Goal: Information Seeking & Learning: Learn about a topic

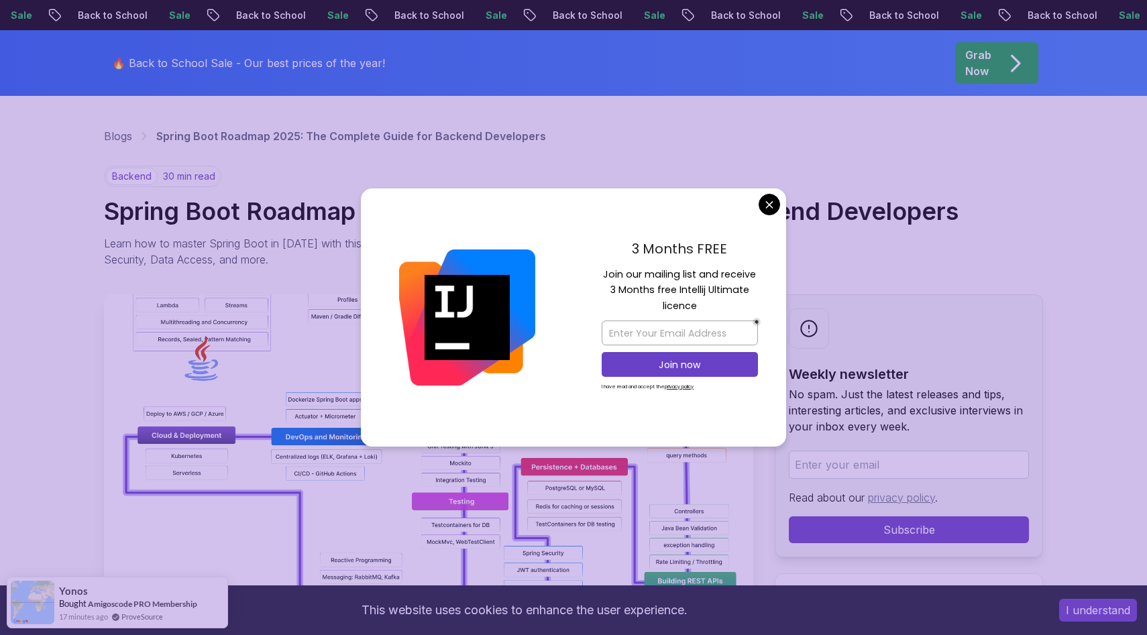
scroll to position [53, 0]
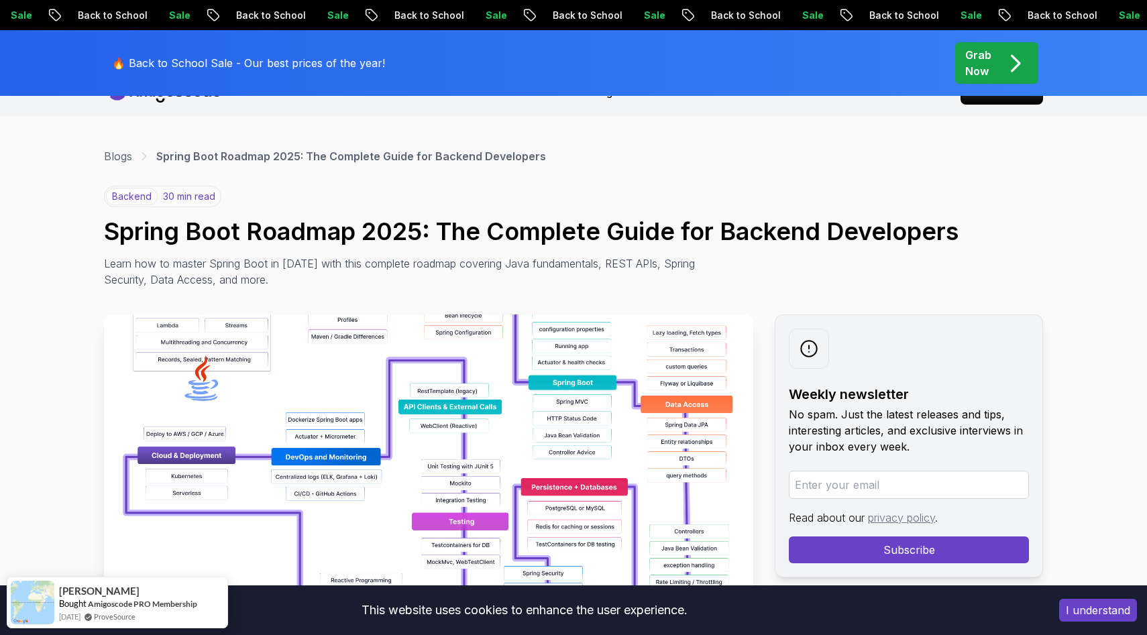
scroll to position [0, 0]
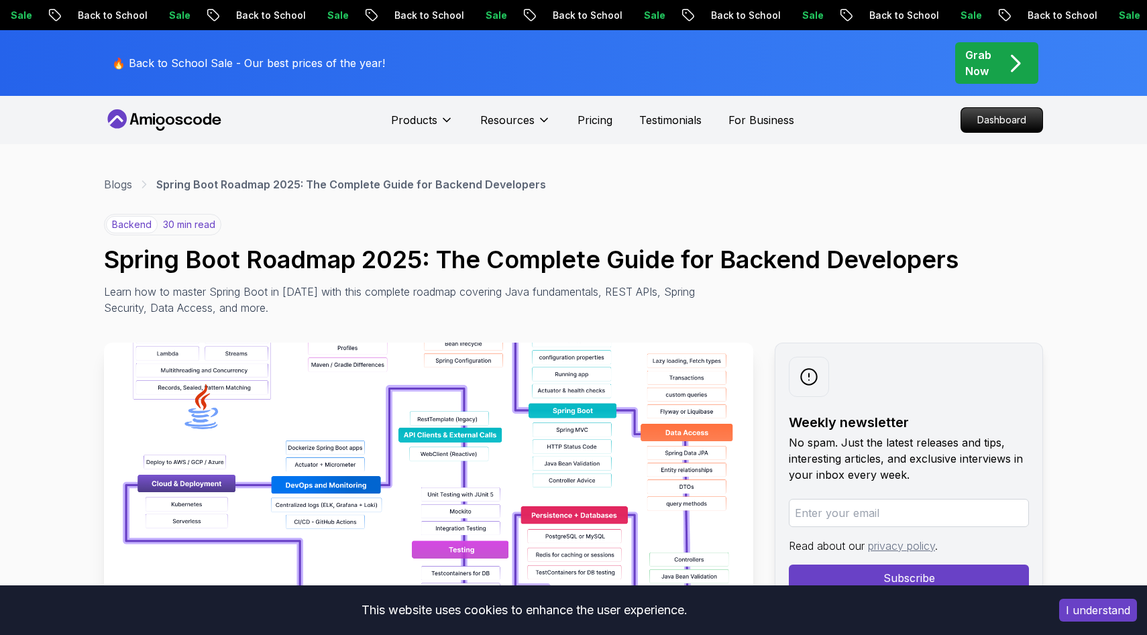
click at [612, 420] on img at bounding box center [428, 494] width 649 height 302
click at [592, 455] on img at bounding box center [428, 494] width 649 height 302
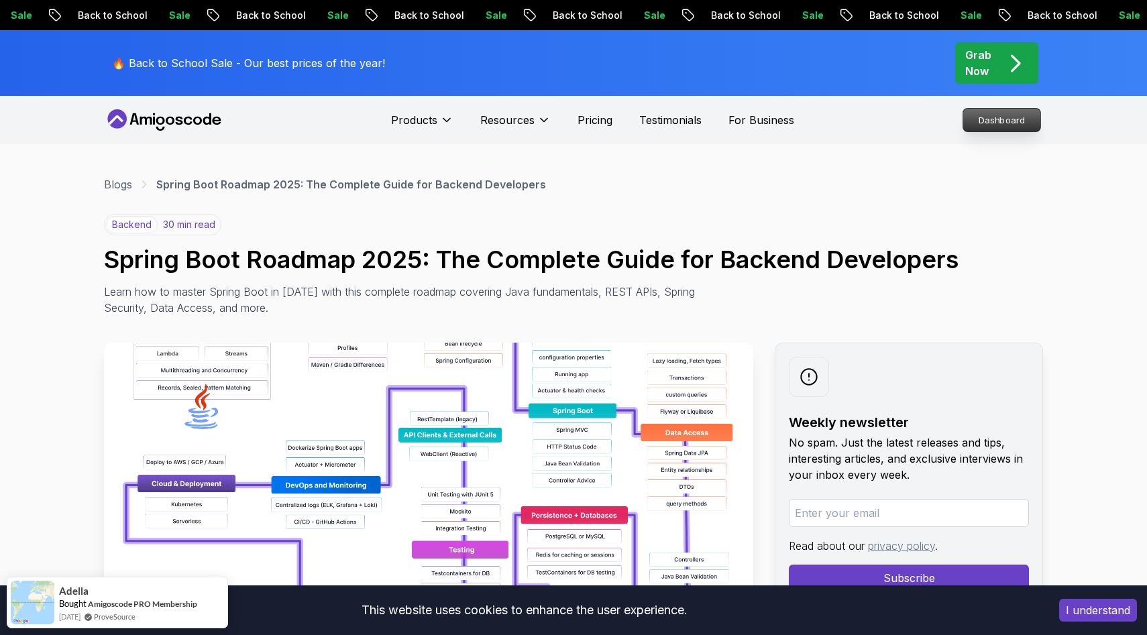
click at [1006, 117] on p "Dashboard" at bounding box center [1001, 120] width 77 height 23
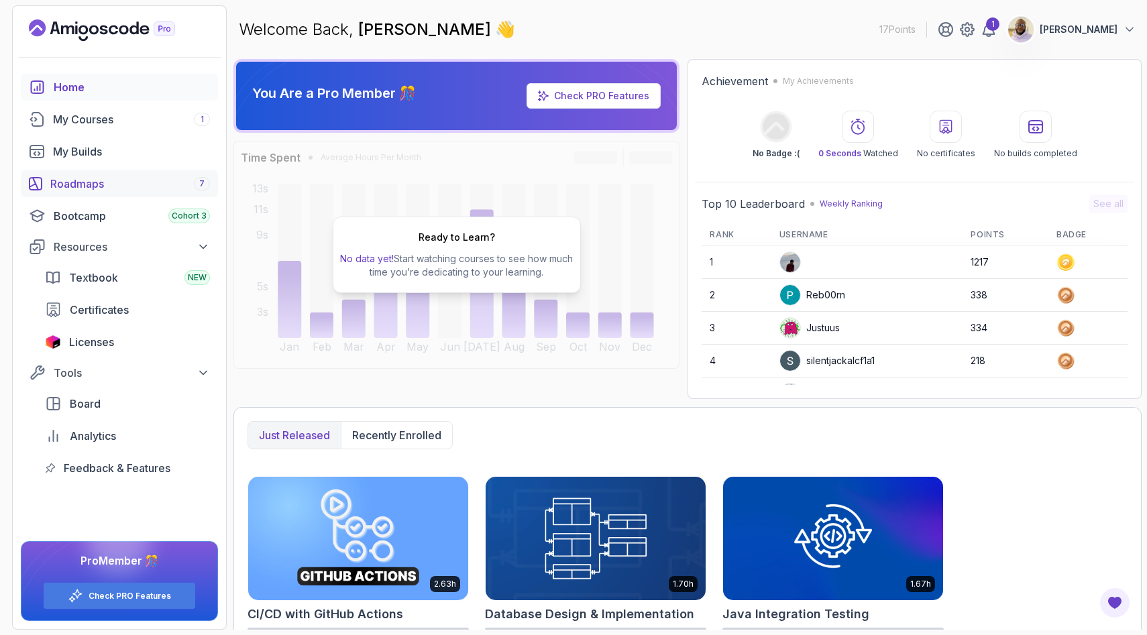
click at [95, 184] on div "Roadmaps 7" at bounding box center [130, 184] width 160 height 16
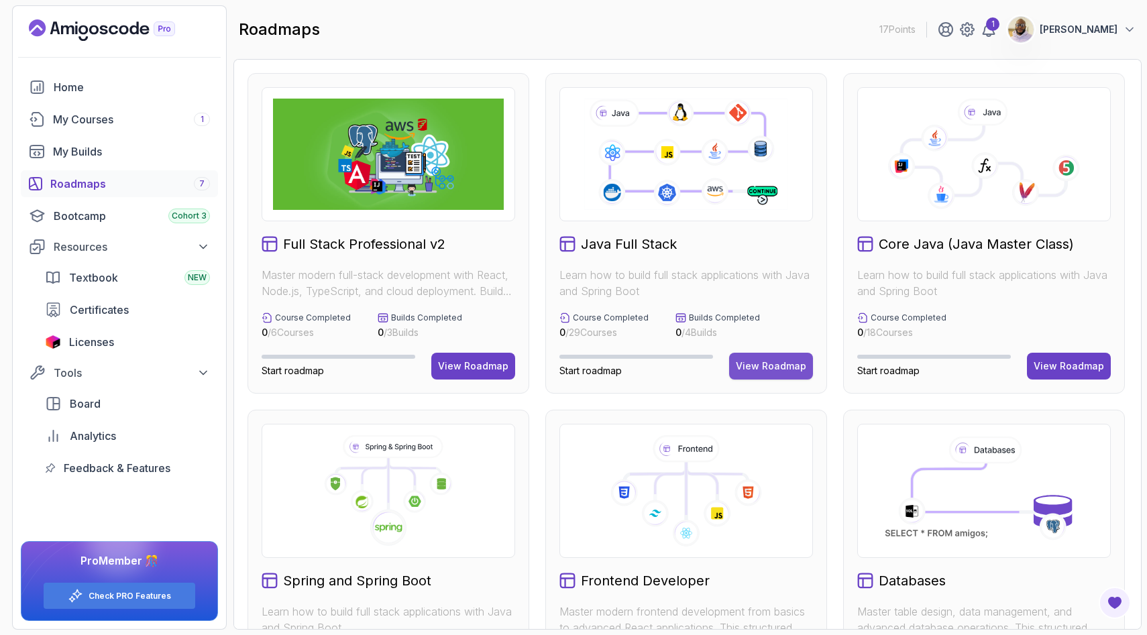
click at [757, 363] on div "View Roadmap" at bounding box center [771, 365] width 70 height 13
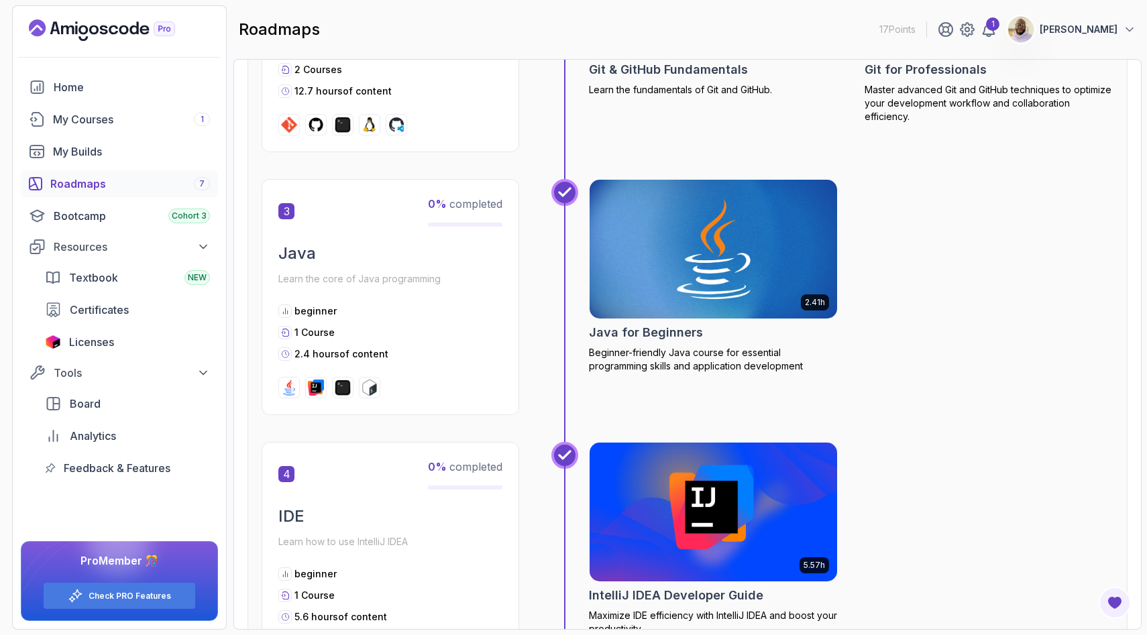
scroll to position [885, 0]
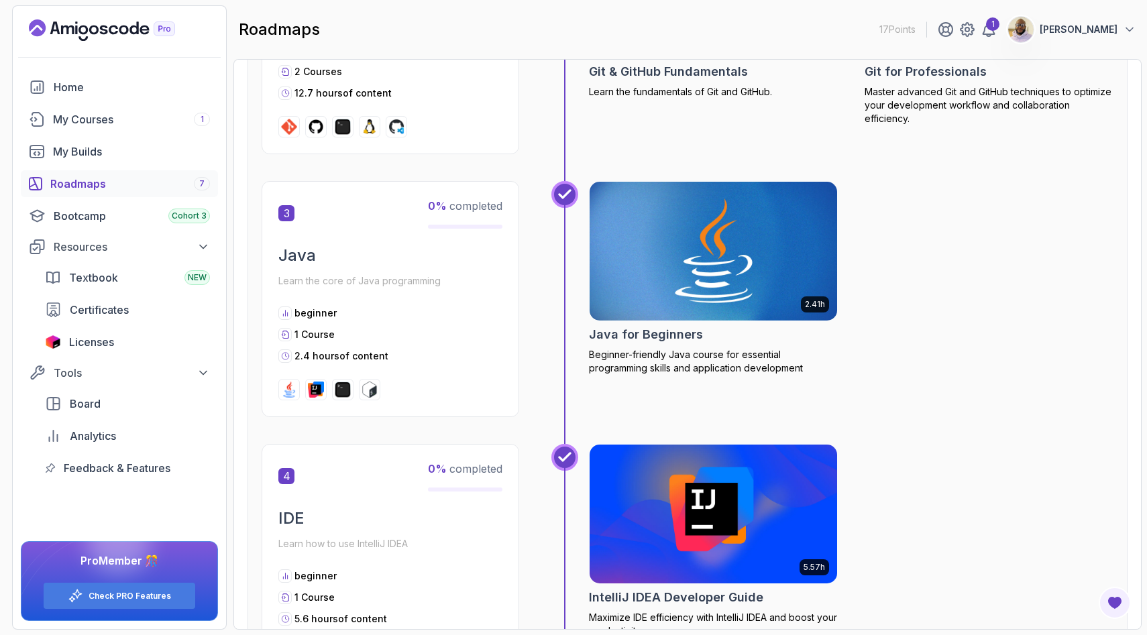
click at [705, 250] on img at bounding box center [713, 251] width 260 height 146
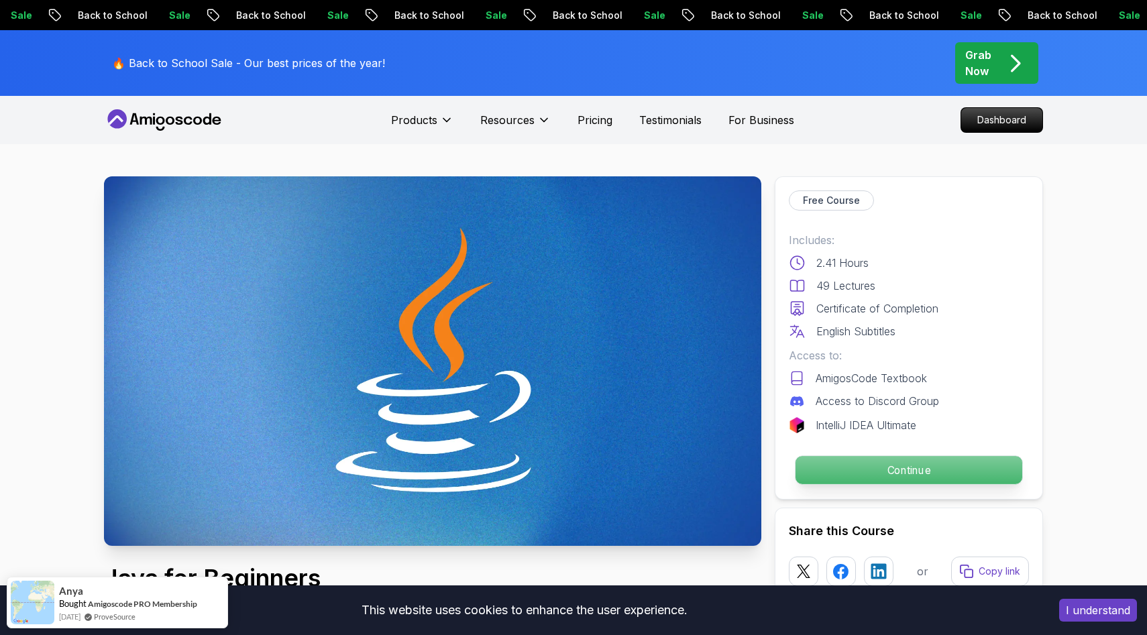
click at [859, 471] on p "Continue" at bounding box center [908, 470] width 227 height 28
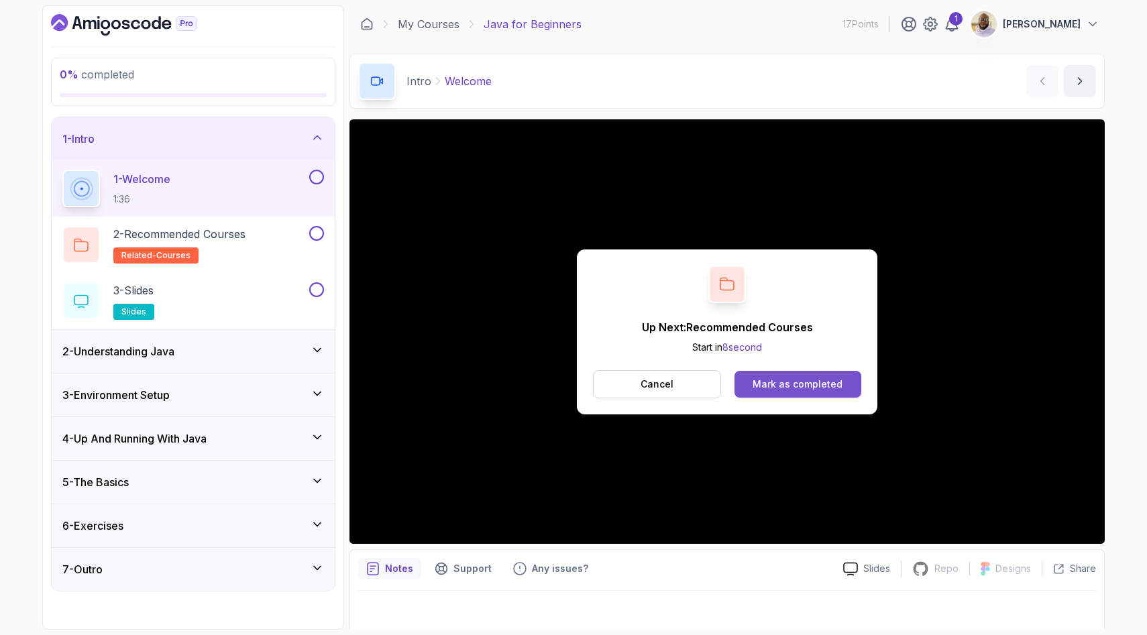
click at [783, 379] on div "Mark as completed" at bounding box center [797, 384] width 90 height 13
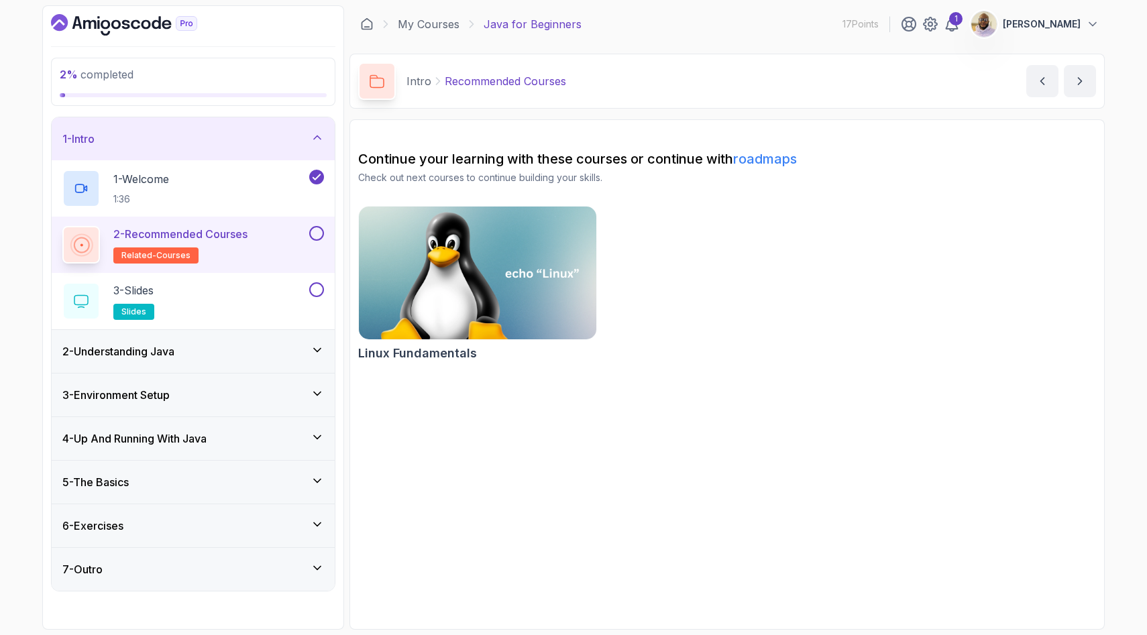
click at [314, 233] on button at bounding box center [316, 233] width 15 height 15
click at [312, 289] on button at bounding box center [316, 289] width 15 height 15
click at [263, 303] on div "3 - Slides slides" at bounding box center [184, 301] width 244 height 38
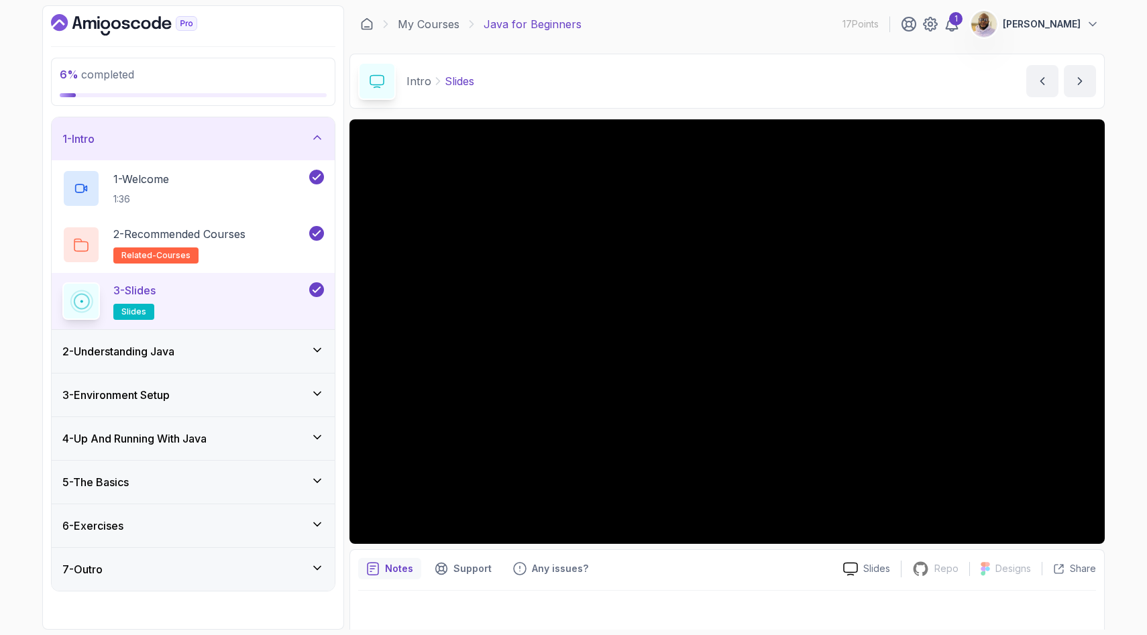
click at [254, 349] on div "2 - Understanding Java" at bounding box center [193, 351] width 262 height 16
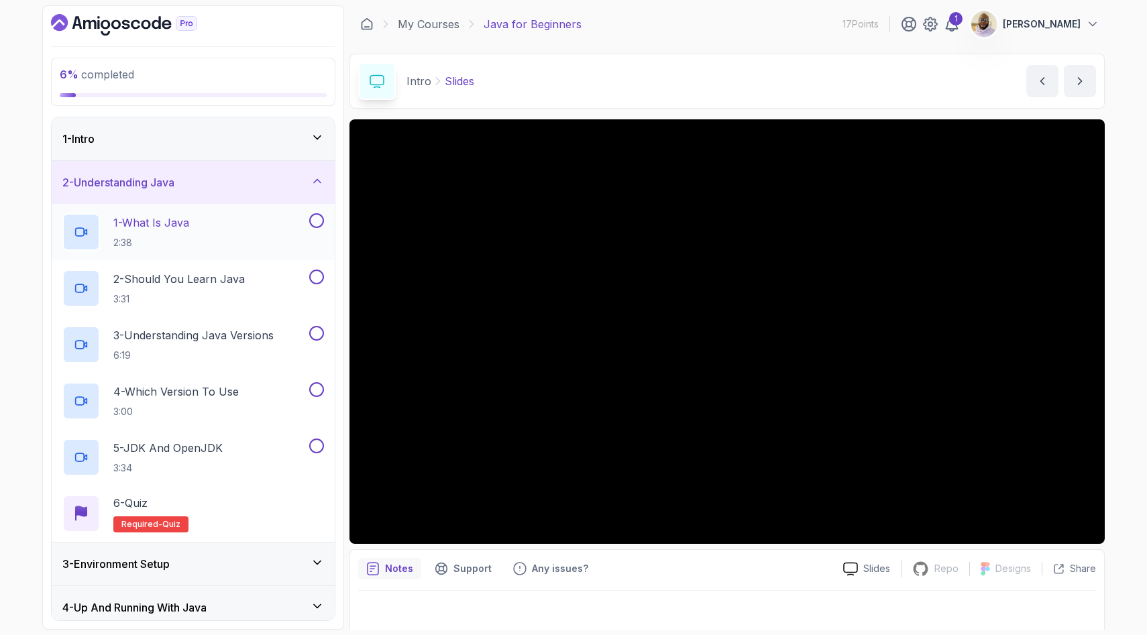
click at [182, 229] on p "1 - What Is Java" at bounding box center [151, 223] width 76 height 16
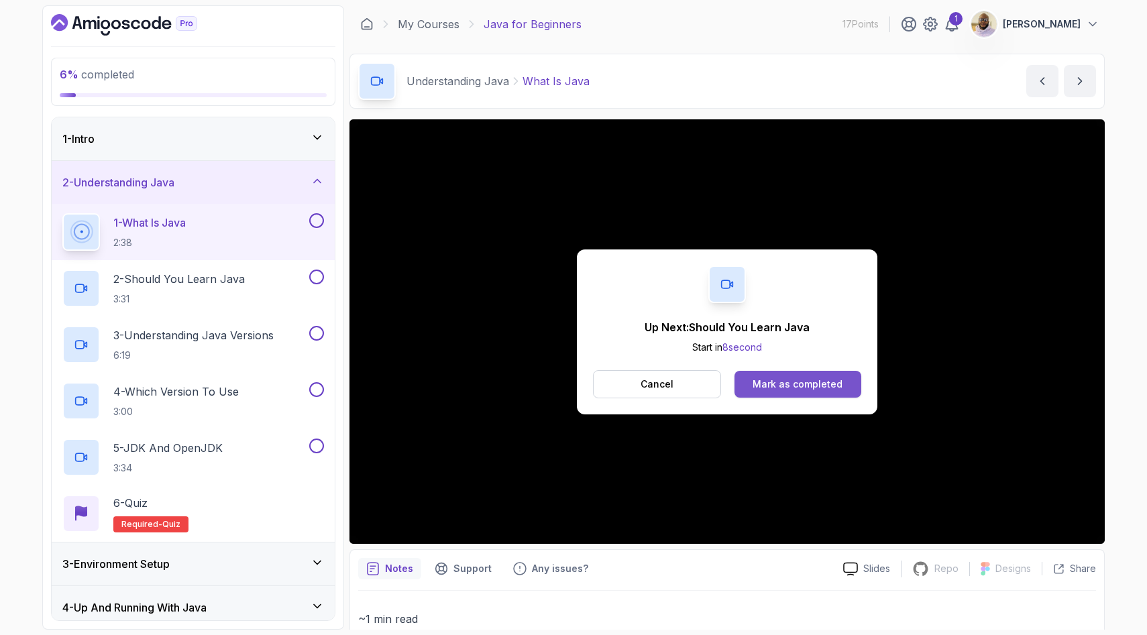
click at [797, 384] on div "Mark as completed" at bounding box center [797, 384] width 90 height 13
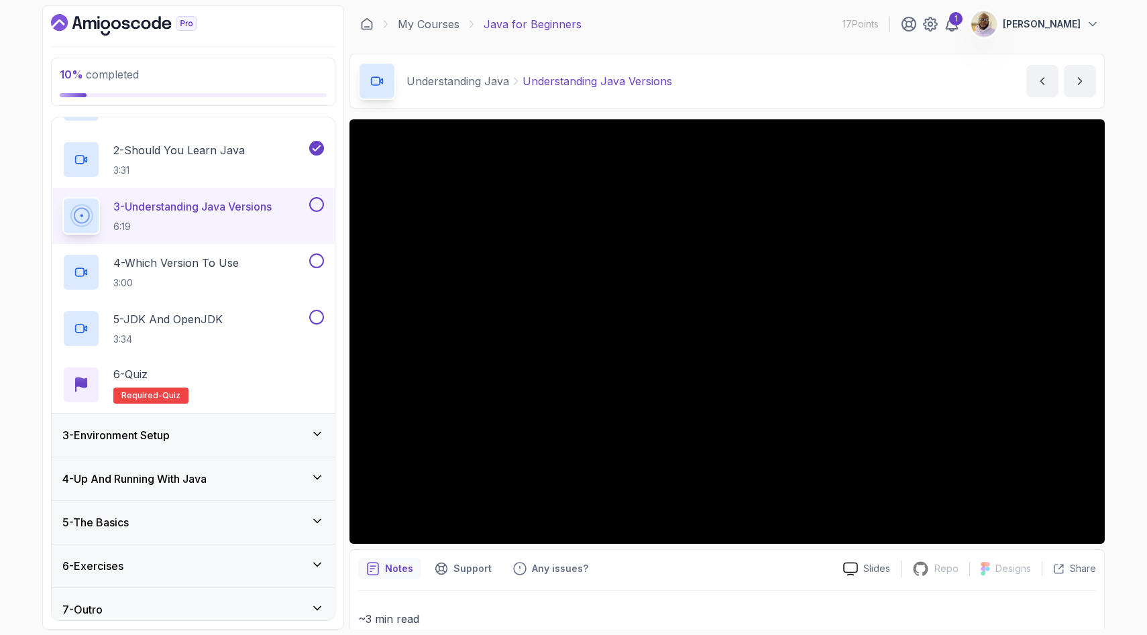
scroll to position [139, 0]
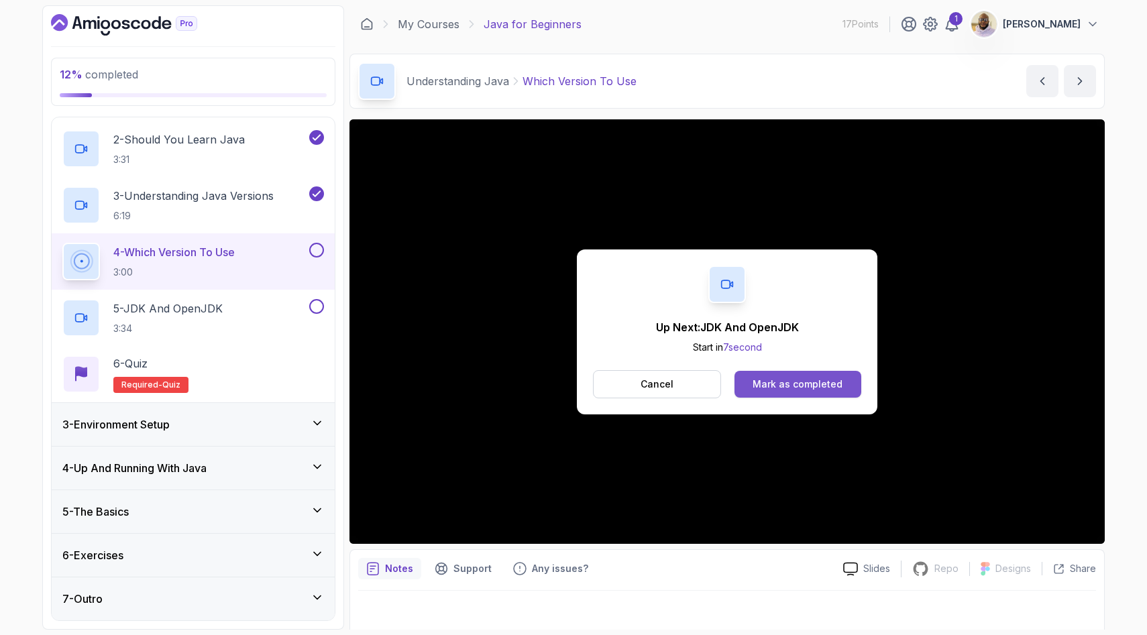
click at [769, 390] on div "Mark as completed" at bounding box center [797, 384] width 90 height 13
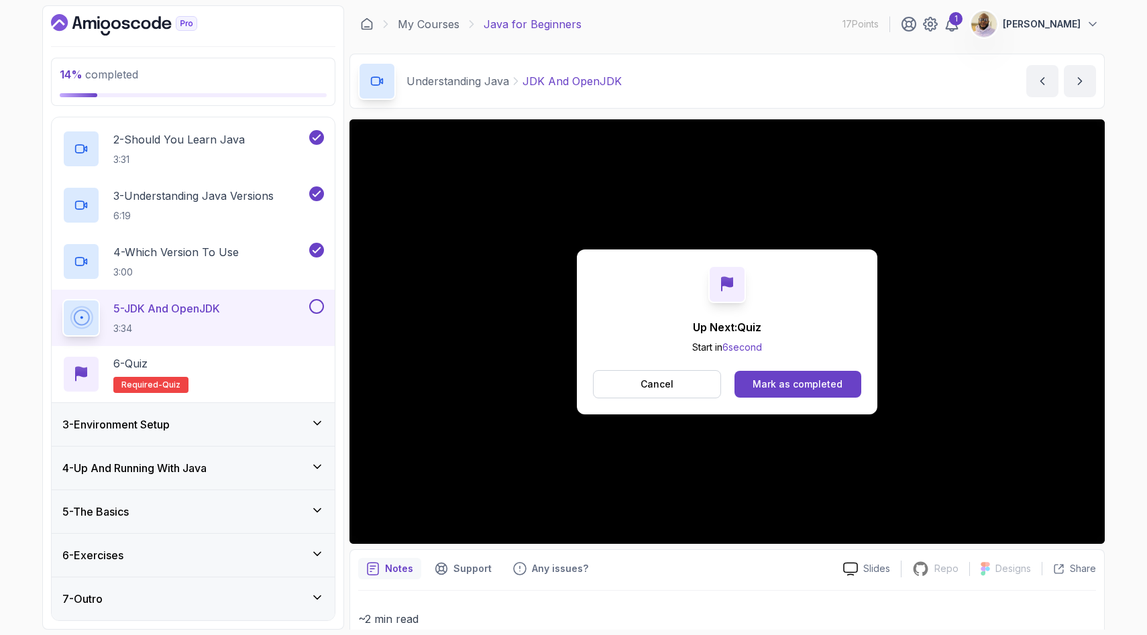
click at [767, 390] on div "Mark as completed" at bounding box center [797, 384] width 90 height 13
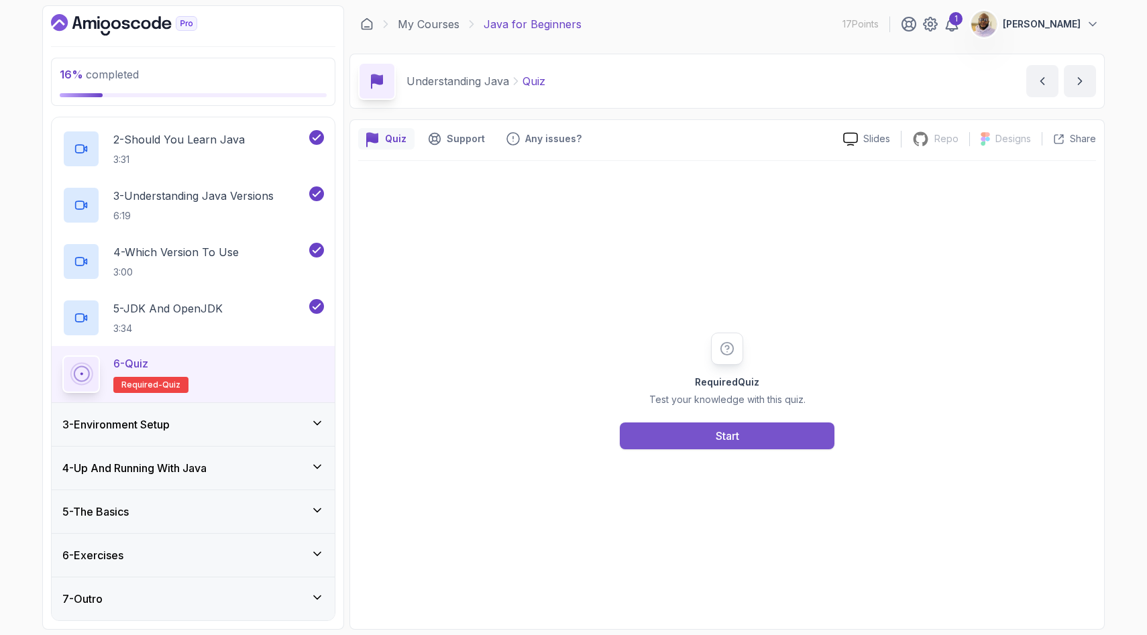
click at [742, 431] on button "Start" at bounding box center [727, 435] width 215 height 27
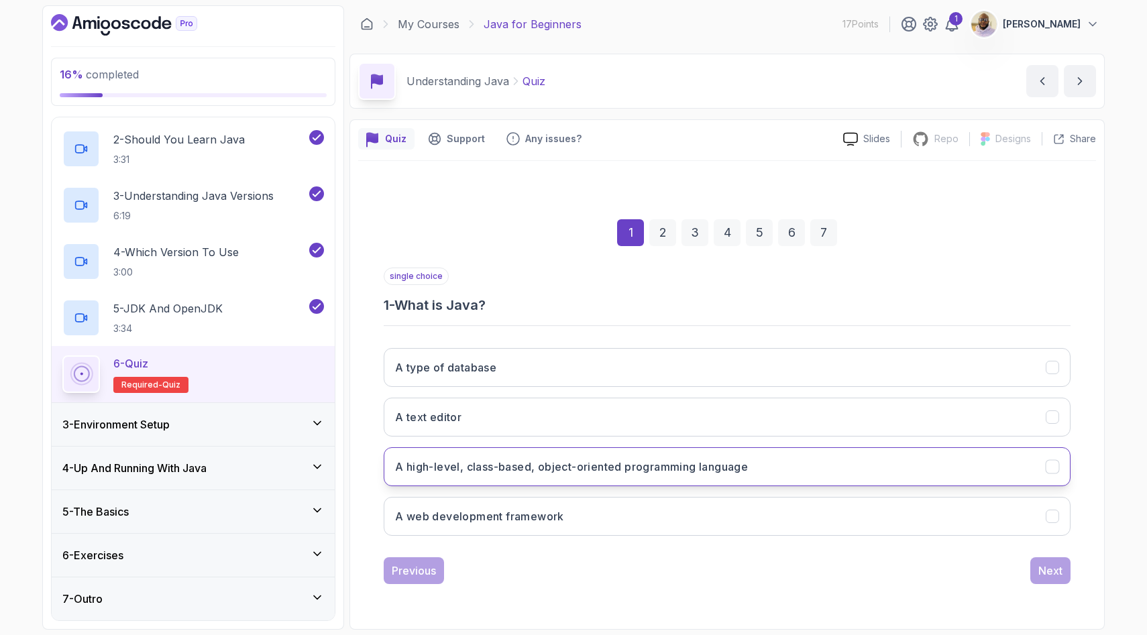
click at [719, 459] on h3 "A high-level, class-based, object-oriented programming language" at bounding box center [571, 467] width 353 height 16
click at [1068, 581] on button "Next" at bounding box center [1050, 570] width 40 height 27
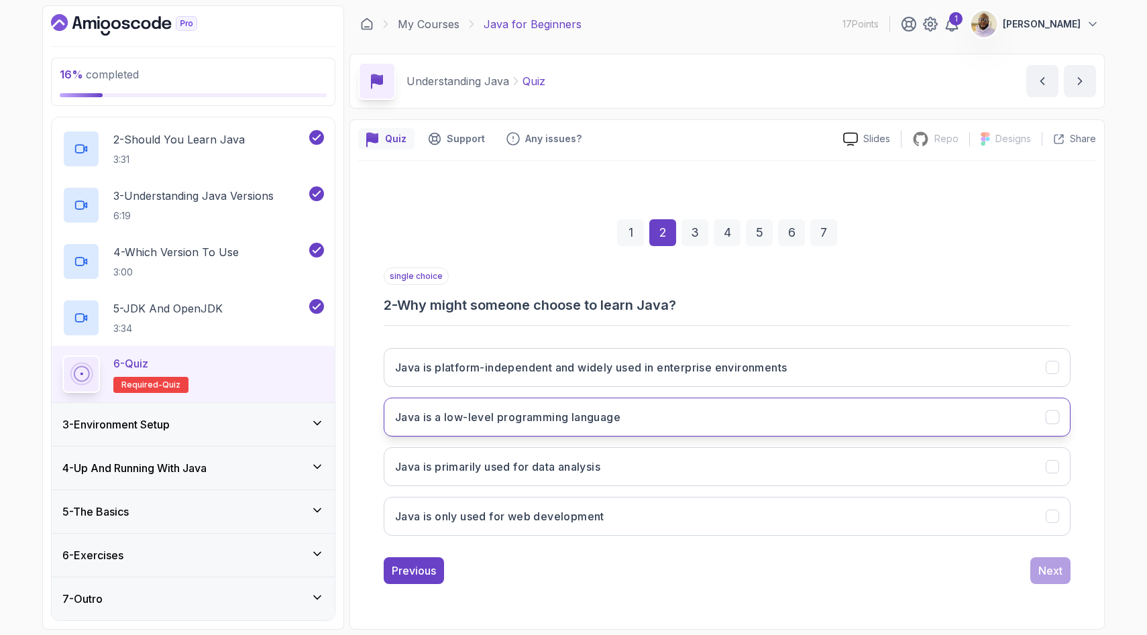
click at [612, 411] on h3 "Java is a low-level programming language" at bounding box center [507, 417] width 225 height 16
click at [1037, 583] on button "Next" at bounding box center [1050, 570] width 40 height 27
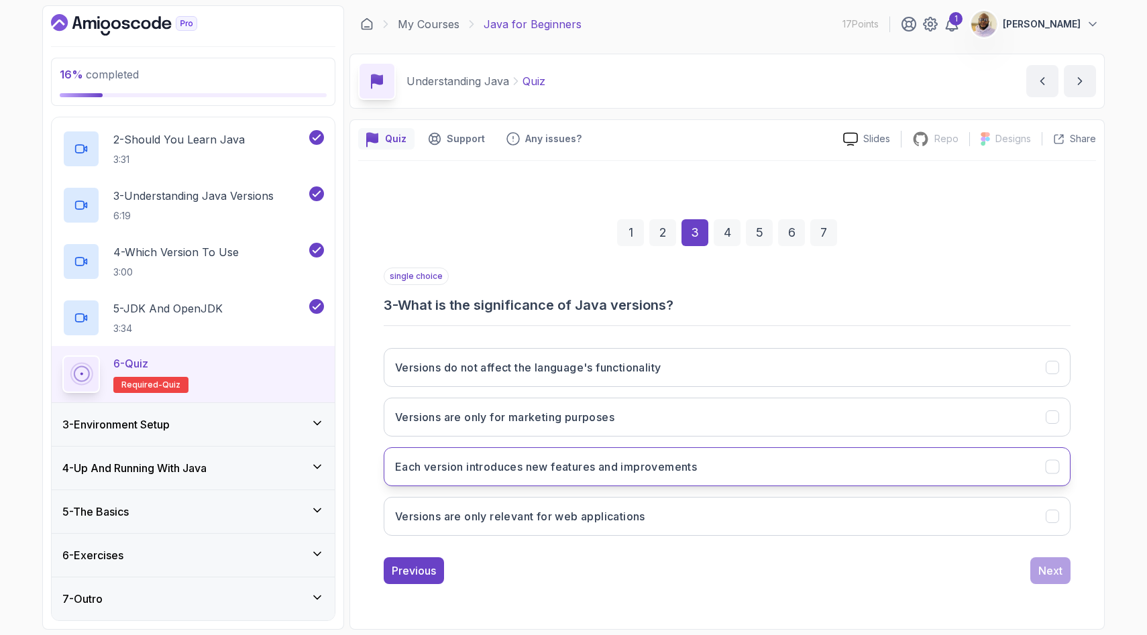
click at [752, 475] on button "Each version introduces new features and improvements" at bounding box center [727, 466] width 687 height 39
click at [1045, 577] on div "Next" at bounding box center [1050, 571] width 24 height 16
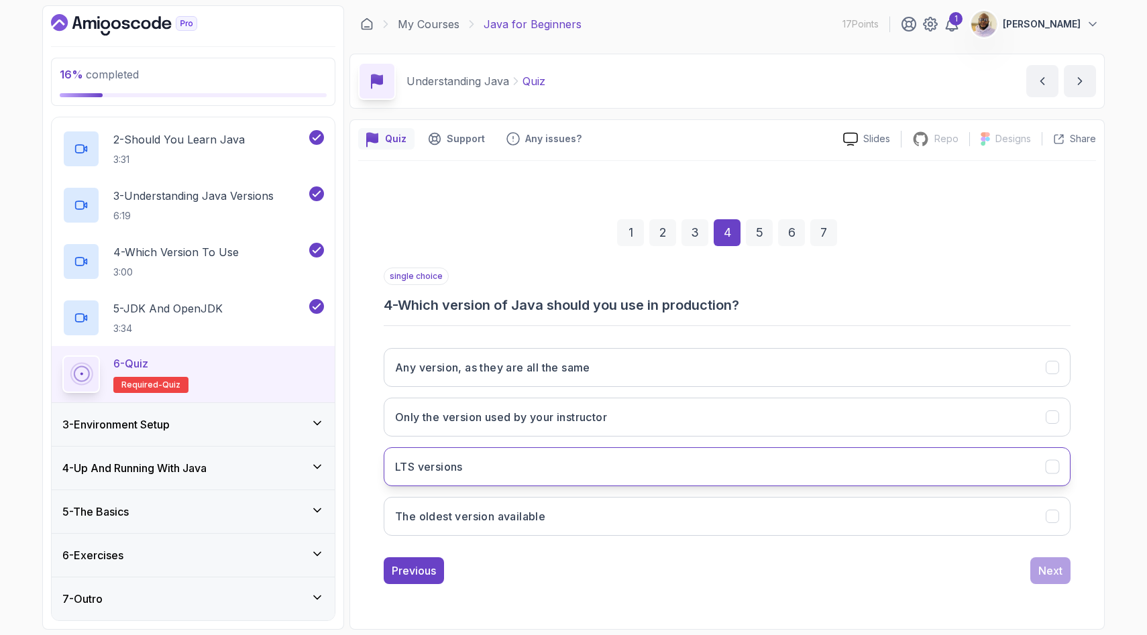
click at [687, 461] on button "LTS versions" at bounding box center [727, 466] width 687 height 39
click at [1041, 571] on div "Next" at bounding box center [1050, 571] width 24 height 16
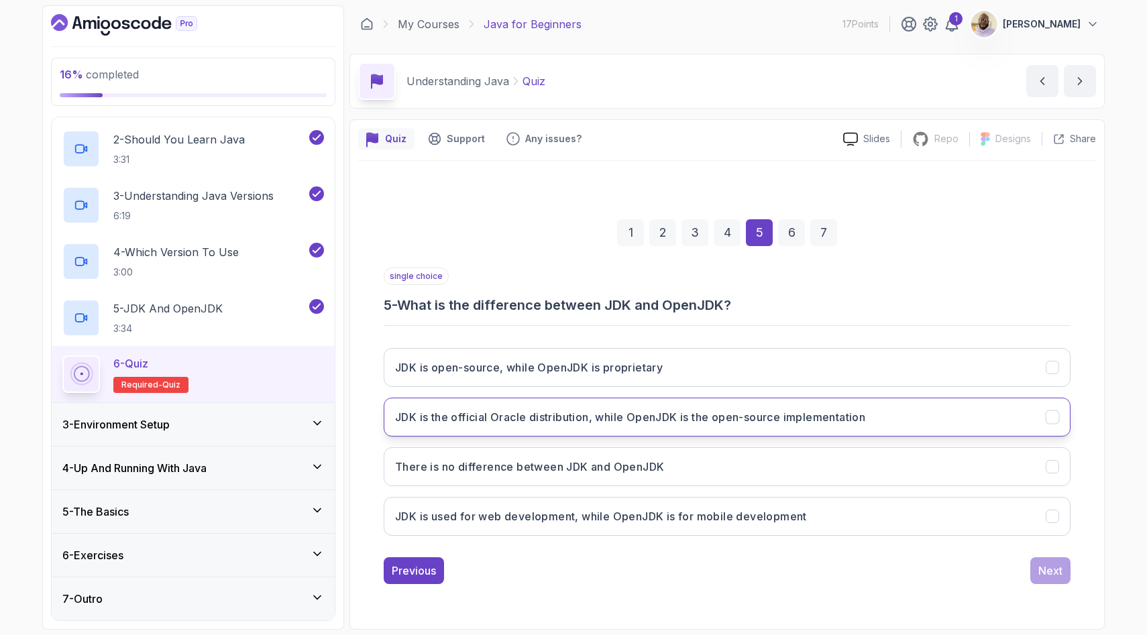
click at [665, 420] on h3 "JDK is the official Oracle distribution, while OpenJDK is the open-source imple…" at bounding box center [630, 417] width 470 height 16
click at [1040, 575] on div "Next" at bounding box center [1050, 571] width 24 height 16
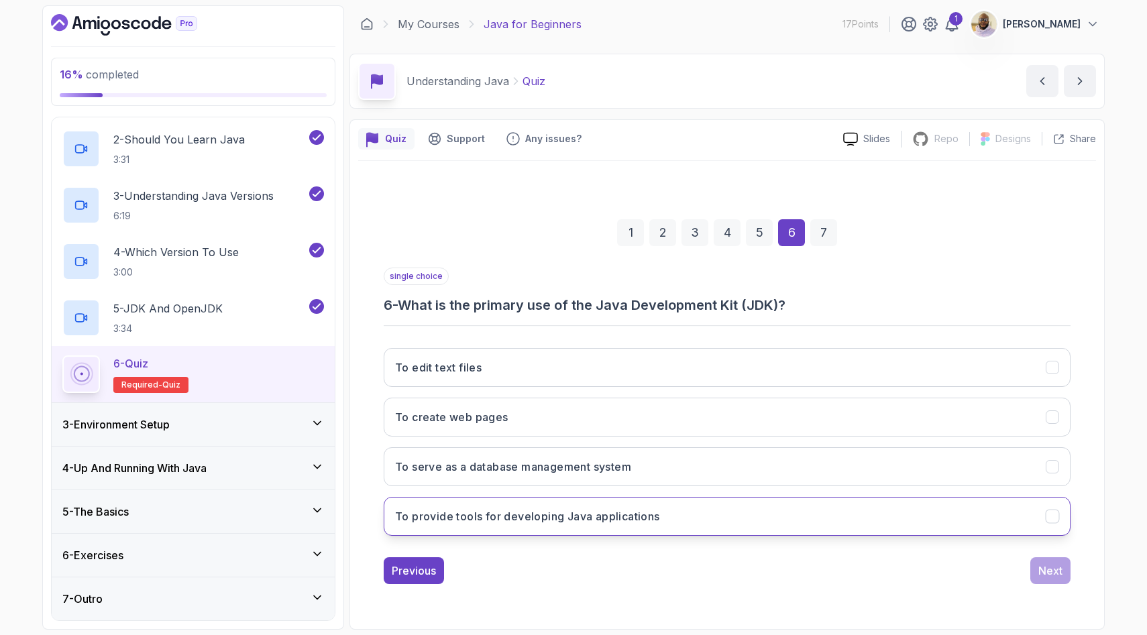
click at [862, 526] on button "To provide tools for developing Java applications" at bounding box center [727, 516] width 687 height 39
click at [1043, 573] on div "Next" at bounding box center [1050, 571] width 24 height 16
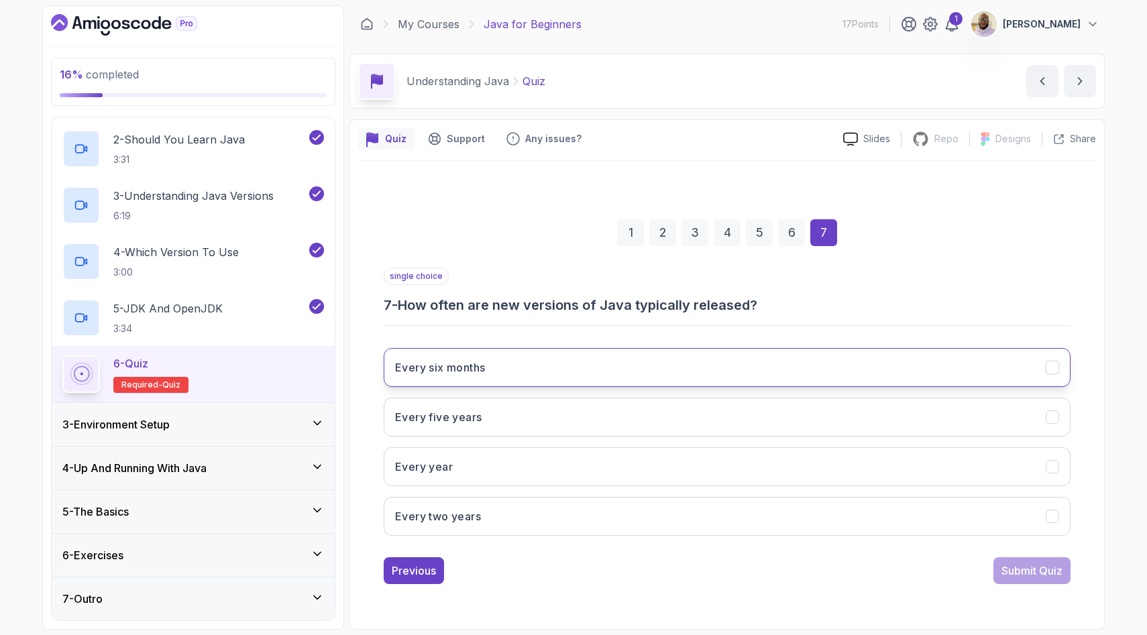
click at [516, 367] on button "Every six months" at bounding box center [727, 367] width 687 height 39
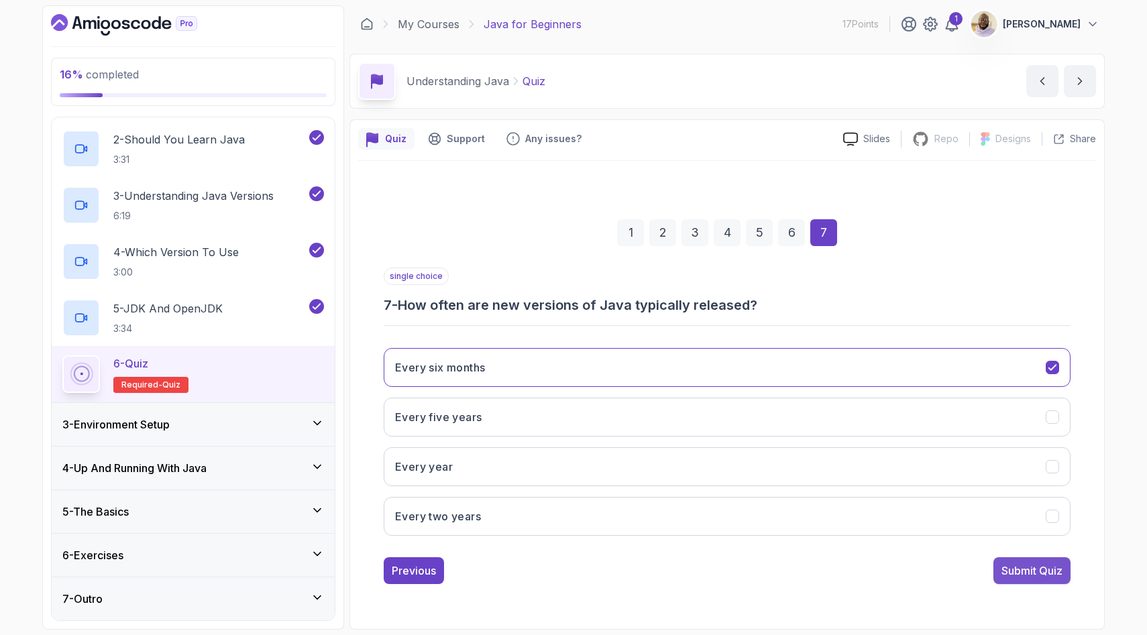
click at [1013, 570] on div "Submit Quiz" at bounding box center [1031, 571] width 61 height 16
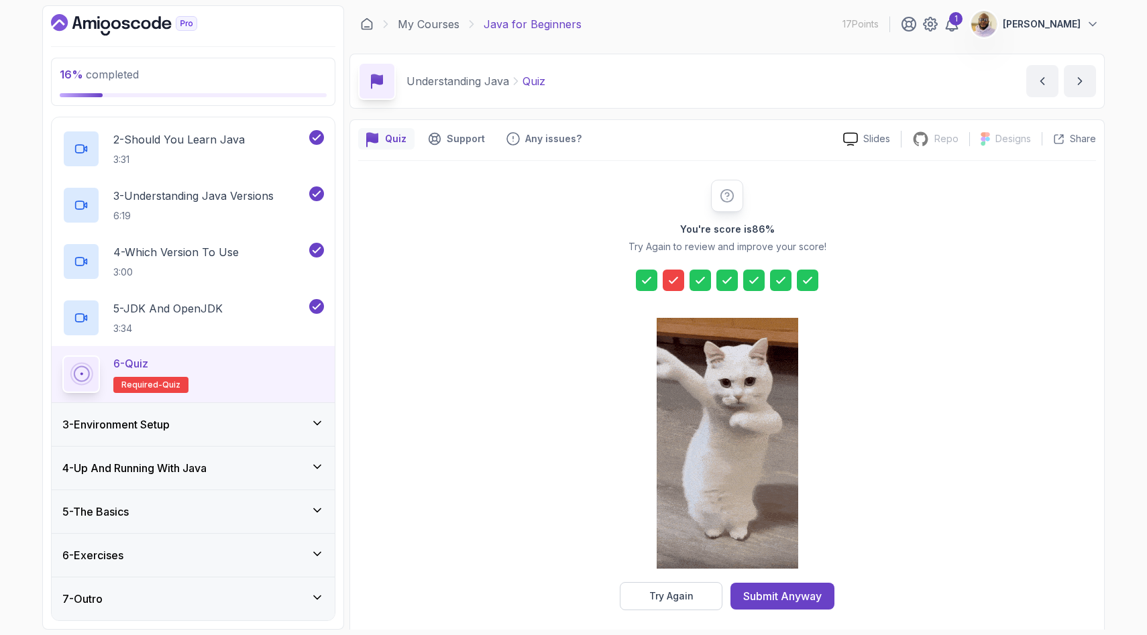
click at [674, 277] on icon at bounding box center [673, 280] width 13 height 13
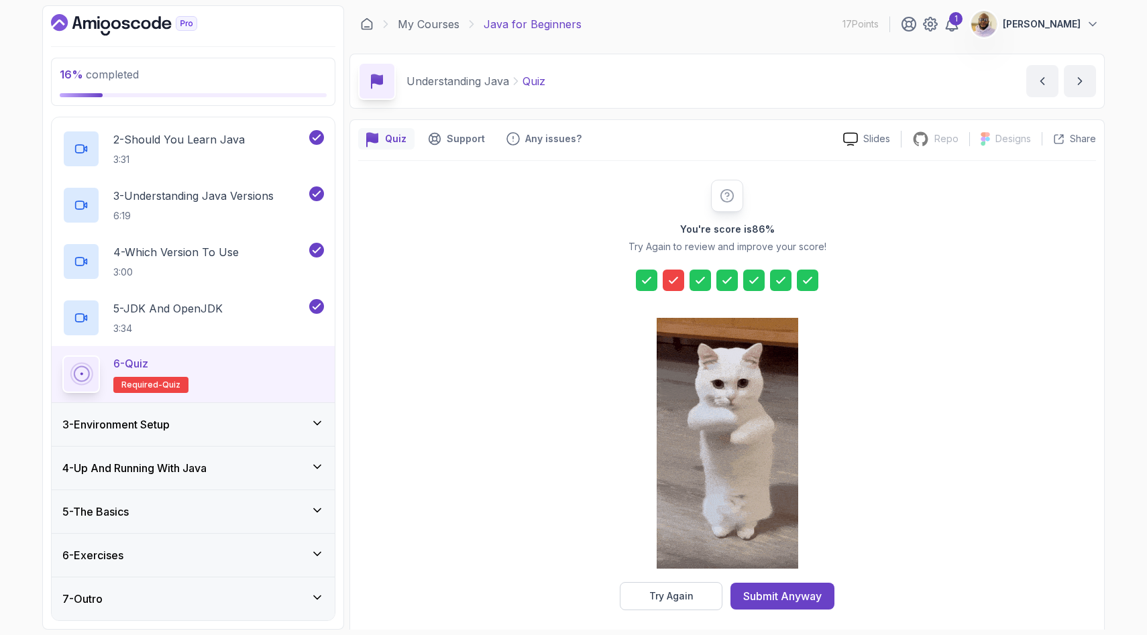
scroll to position [8, 0]
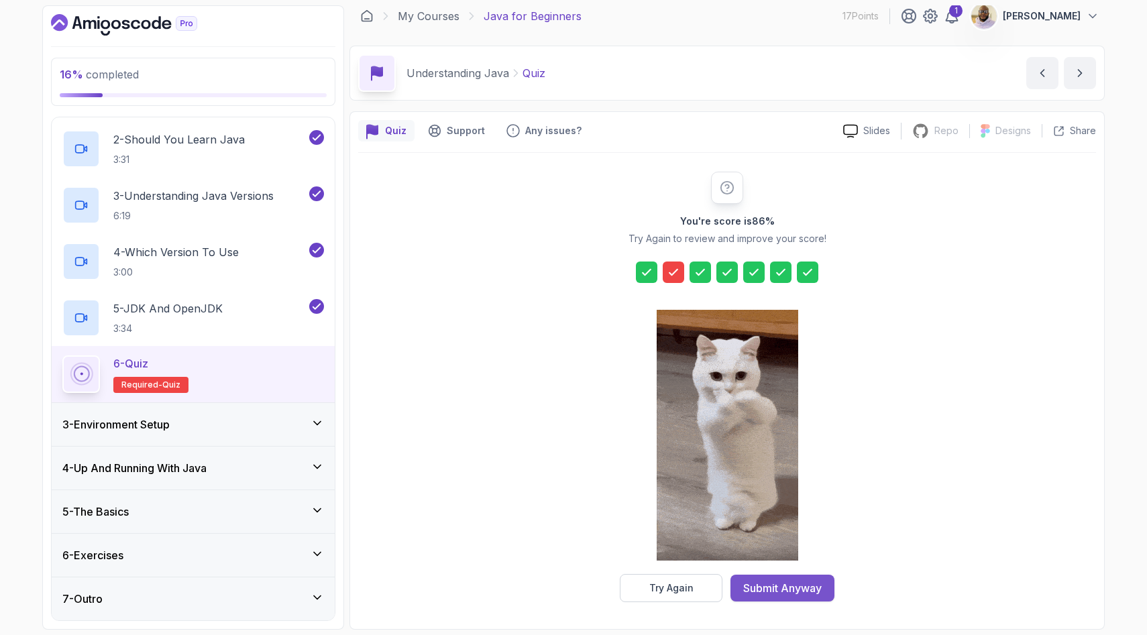
click at [823, 585] on button "Submit Anyway" at bounding box center [782, 588] width 104 height 27
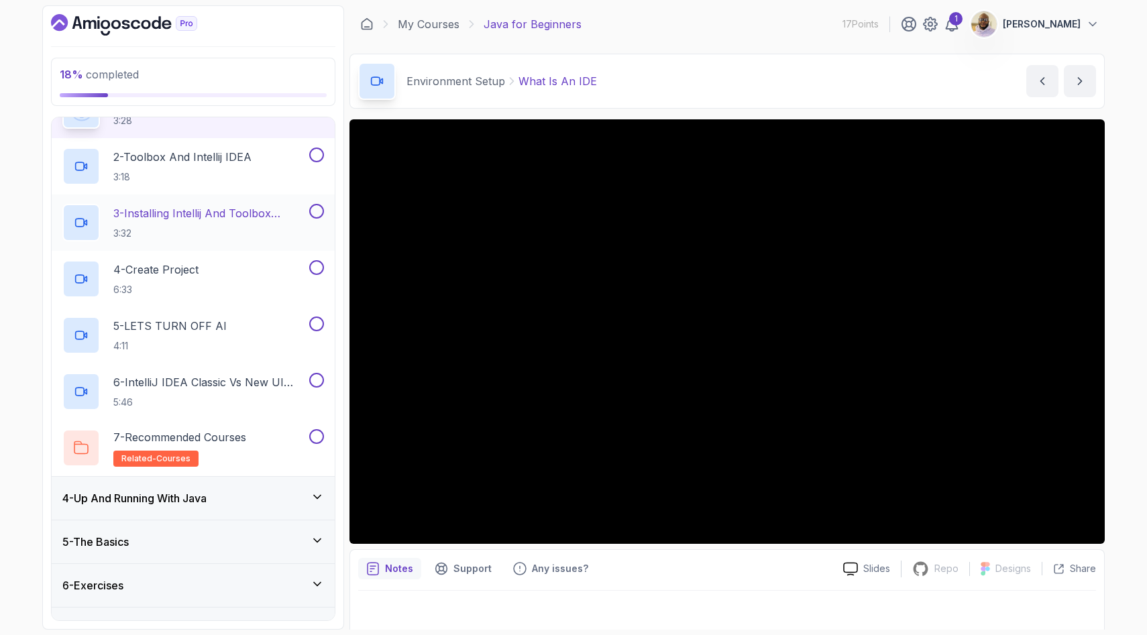
scroll to position [195, 0]
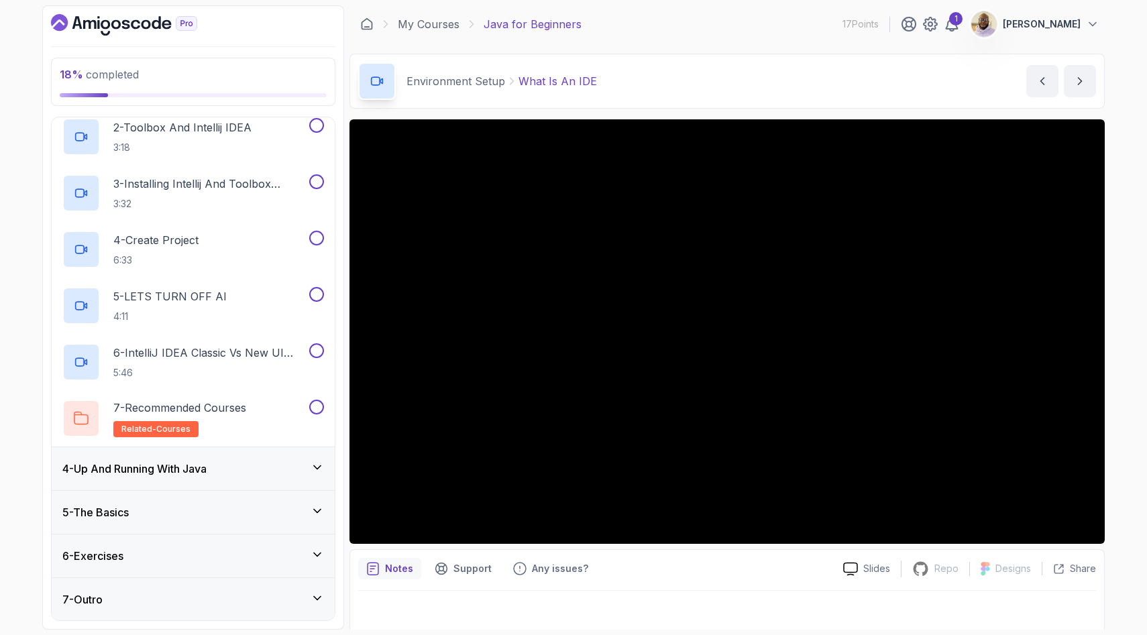
click at [235, 468] on div "4 - Up And Running With Java" at bounding box center [193, 469] width 262 height 16
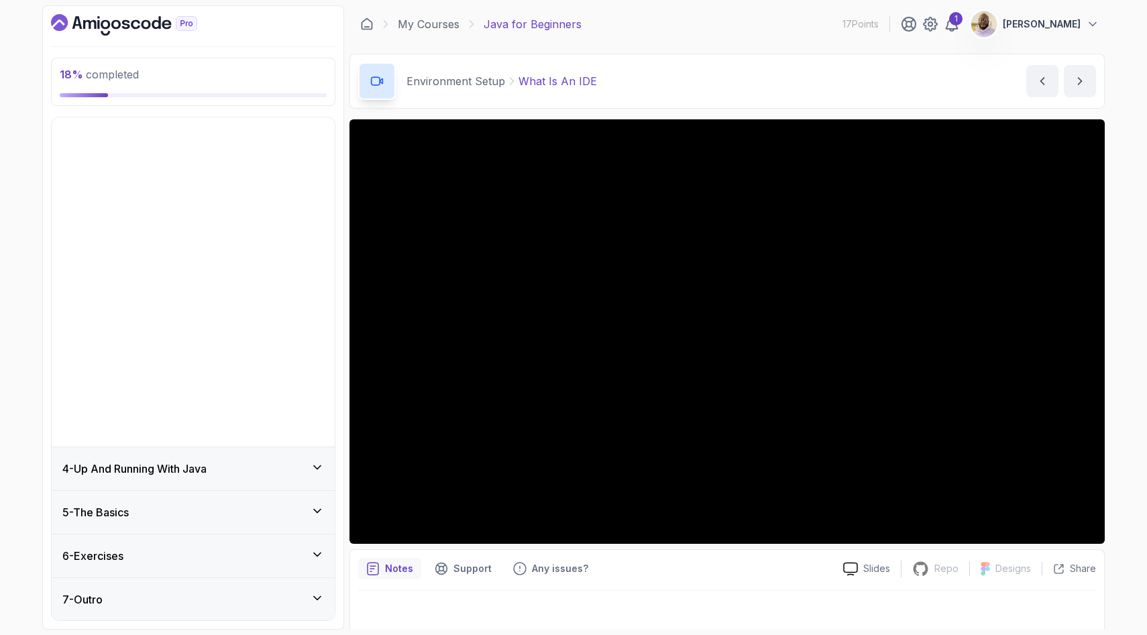
scroll to position [0, 0]
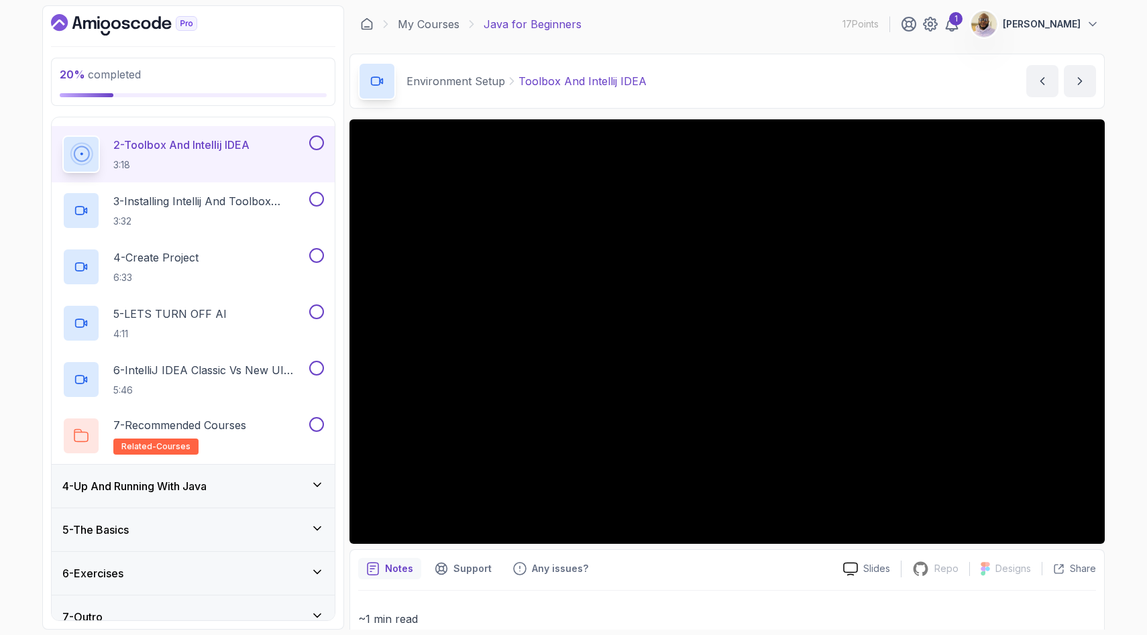
scroll to position [195, 0]
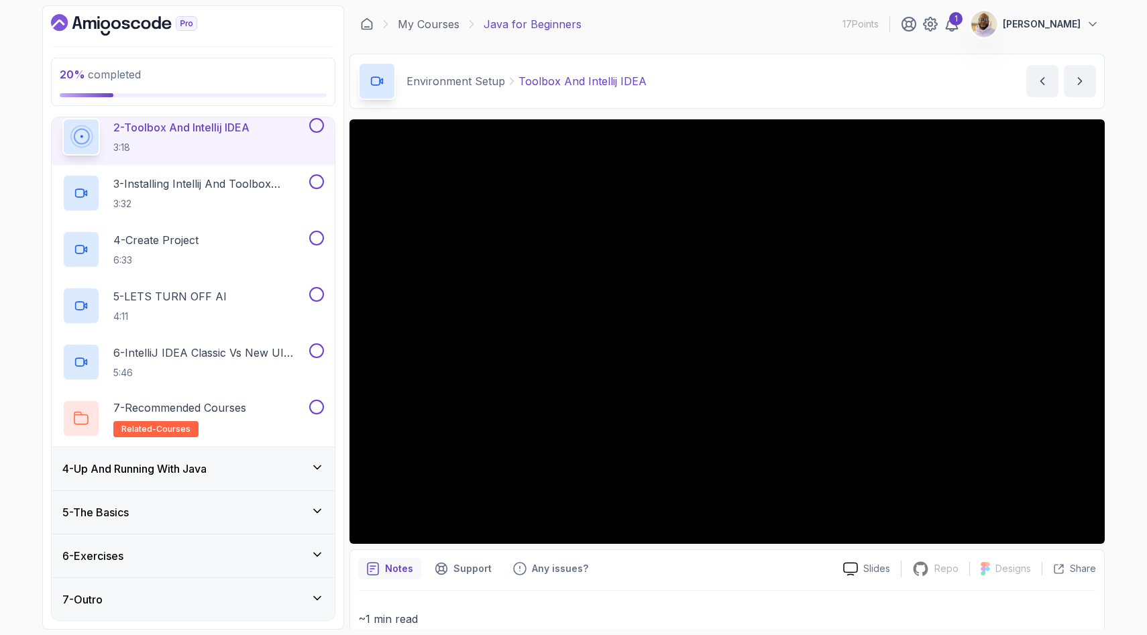
click at [152, 473] on h3 "4 - Up And Running With Java" at bounding box center [134, 469] width 144 height 16
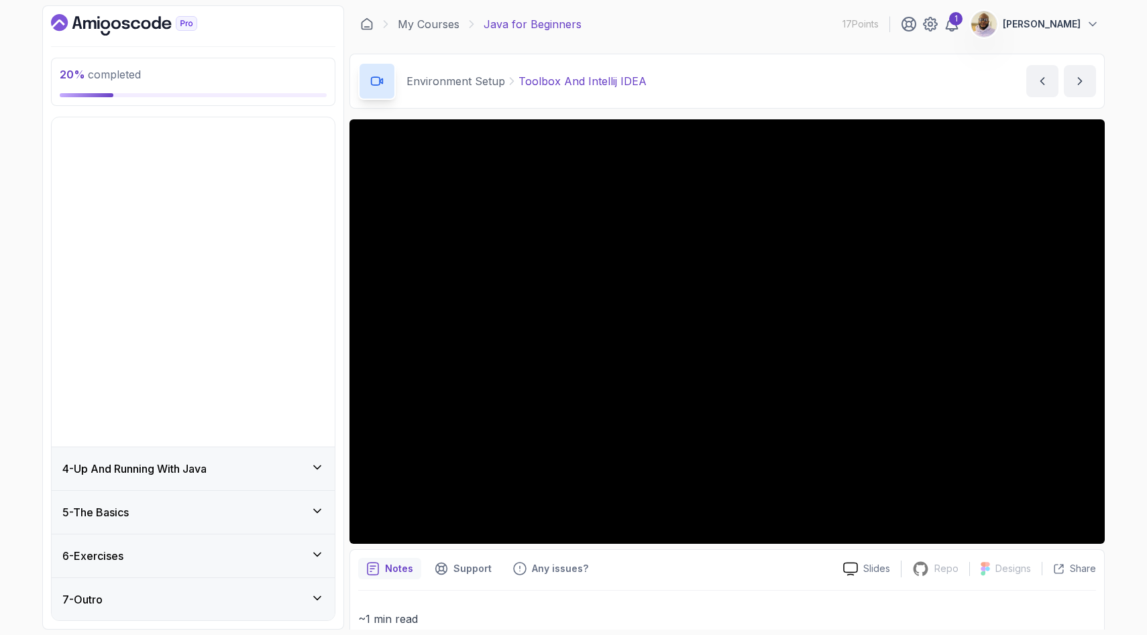
scroll to position [0, 0]
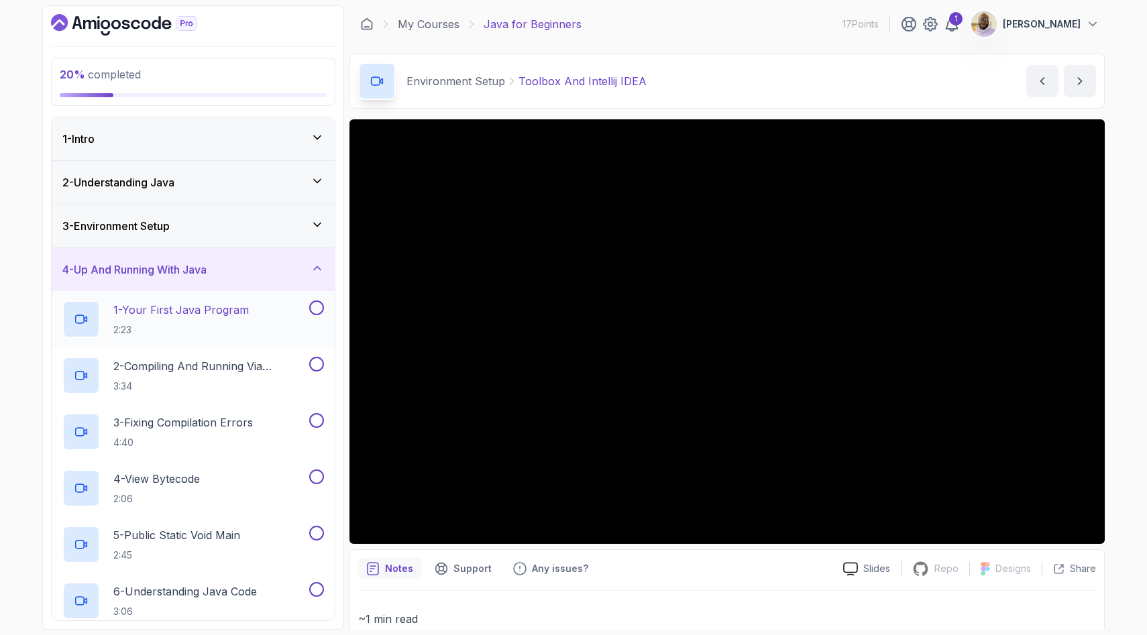
click at [191, 315] on p "1 - Your First Java Program" at bounding box center [180, 310] width 135 height 16
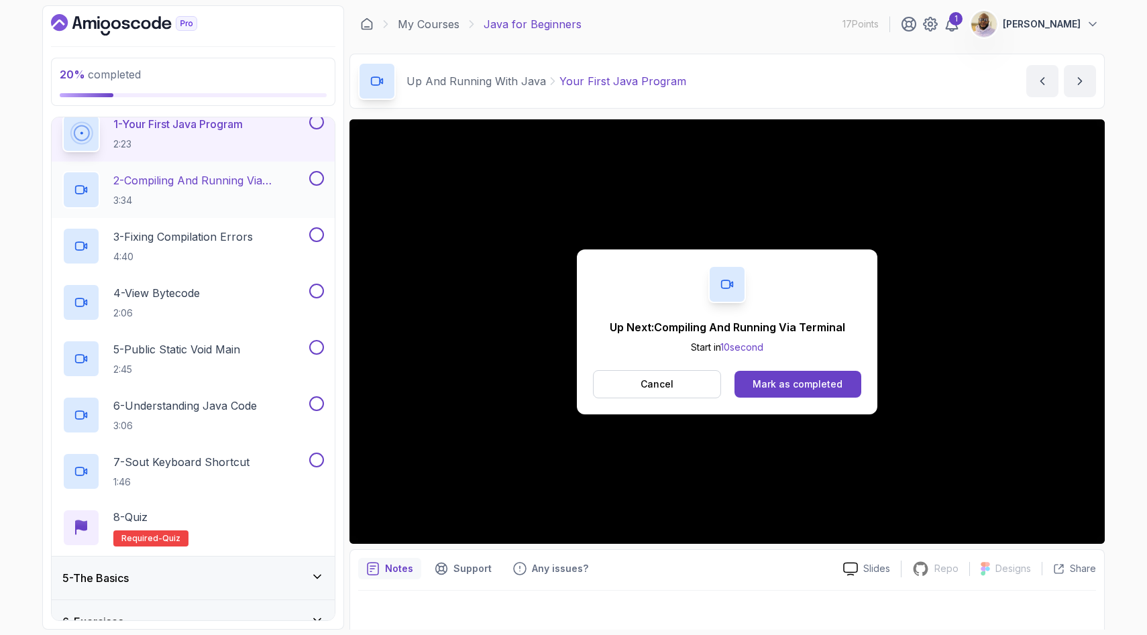
scroll to position [177, 0]
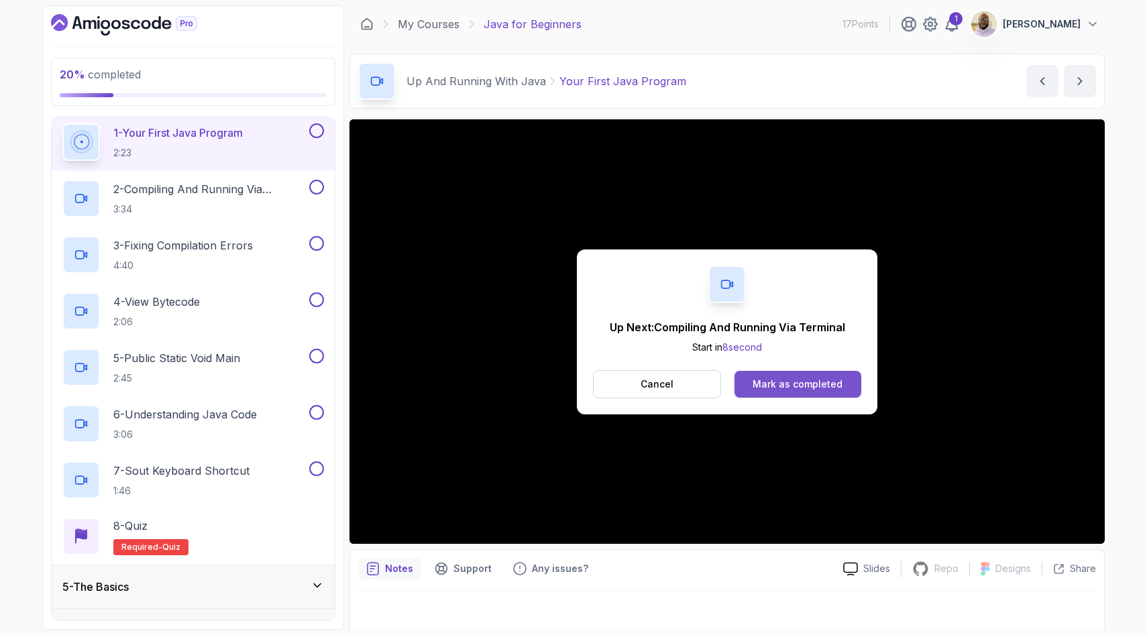
click at [791, 385] on div "Mark as completed" at bounding box center [797, 384] width 90 height 13
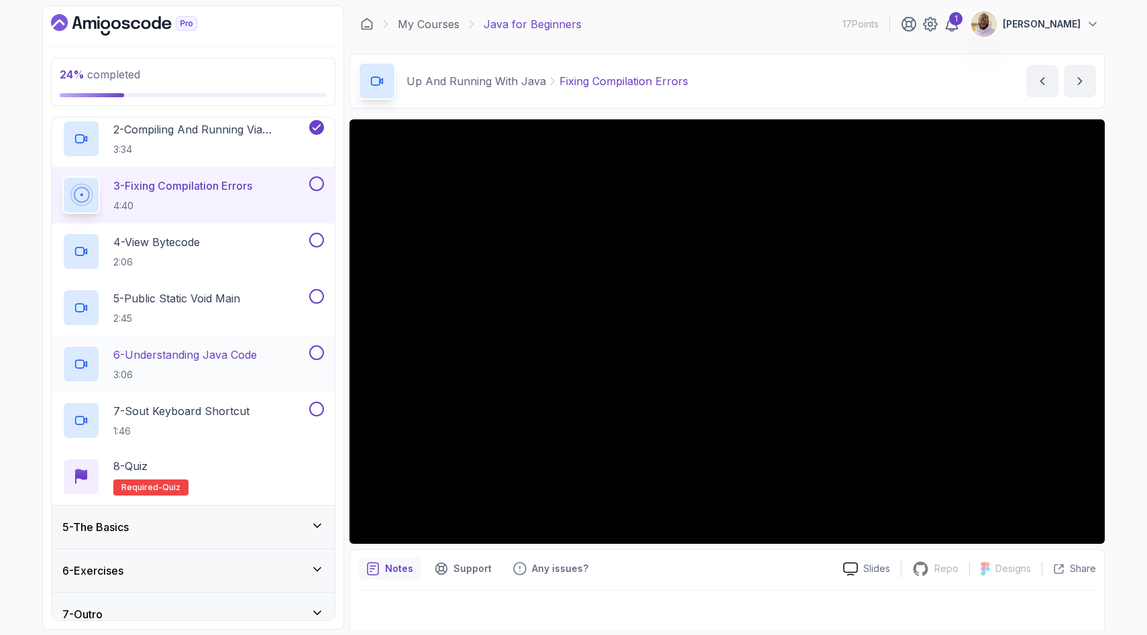
scroll to position [251, 0]
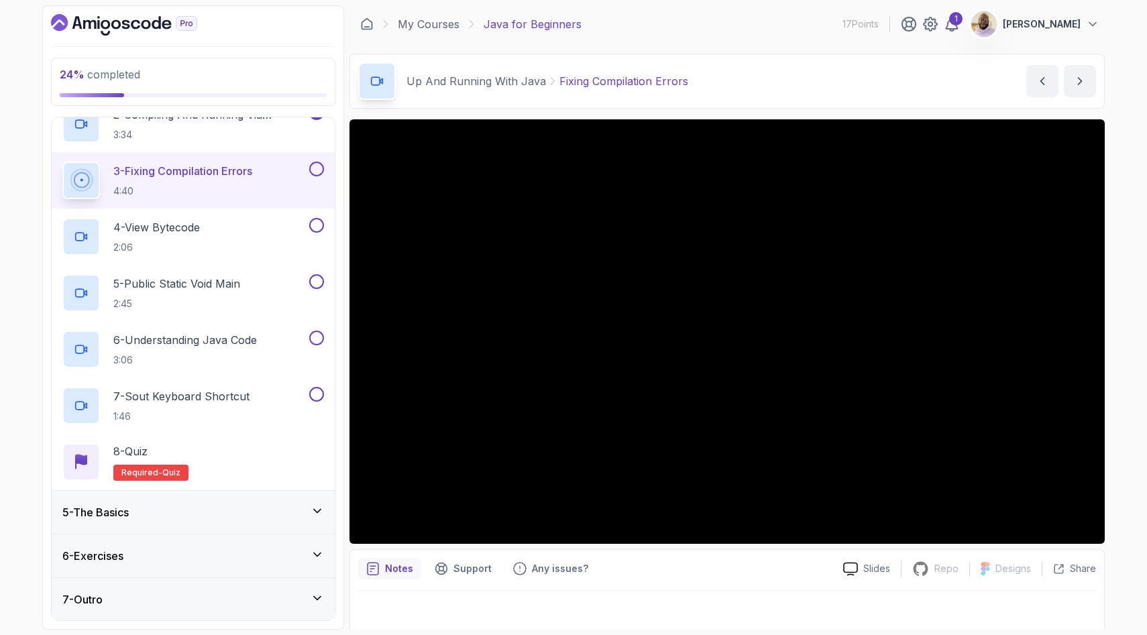
click at [175, 511] on div "5 - The Basics" at bounding box center [193, 512] width 262 height 16
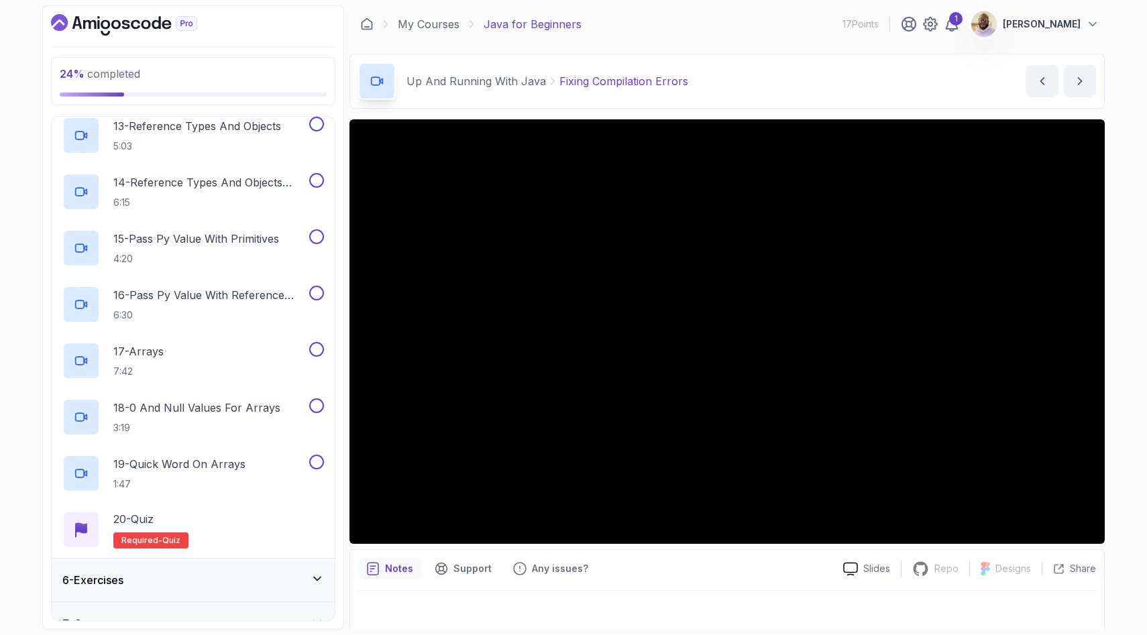
scroll to position [927, 0]
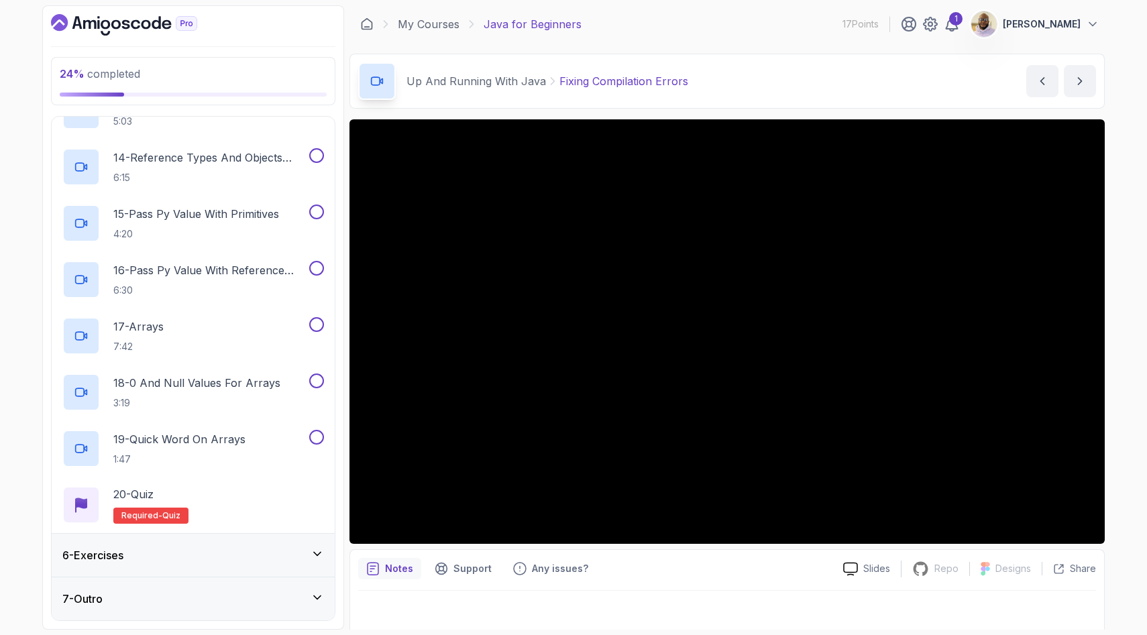
click at [194, 558] on div "6 - Exercises" at bounding box center [193, 555] width 262 height 16
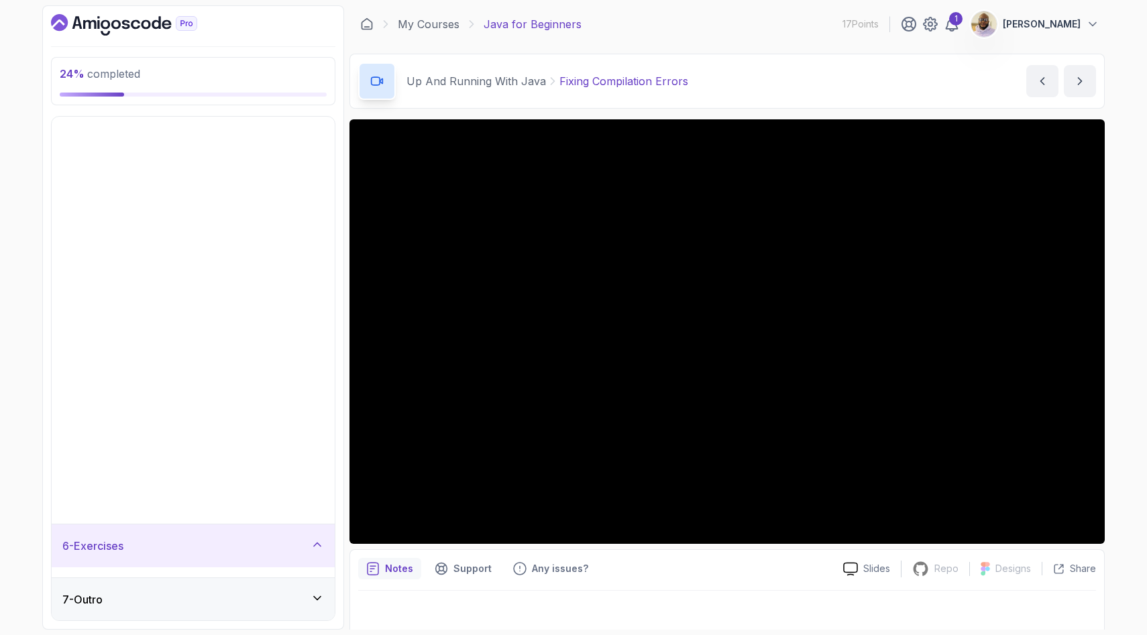
scroll to position [0, 0]
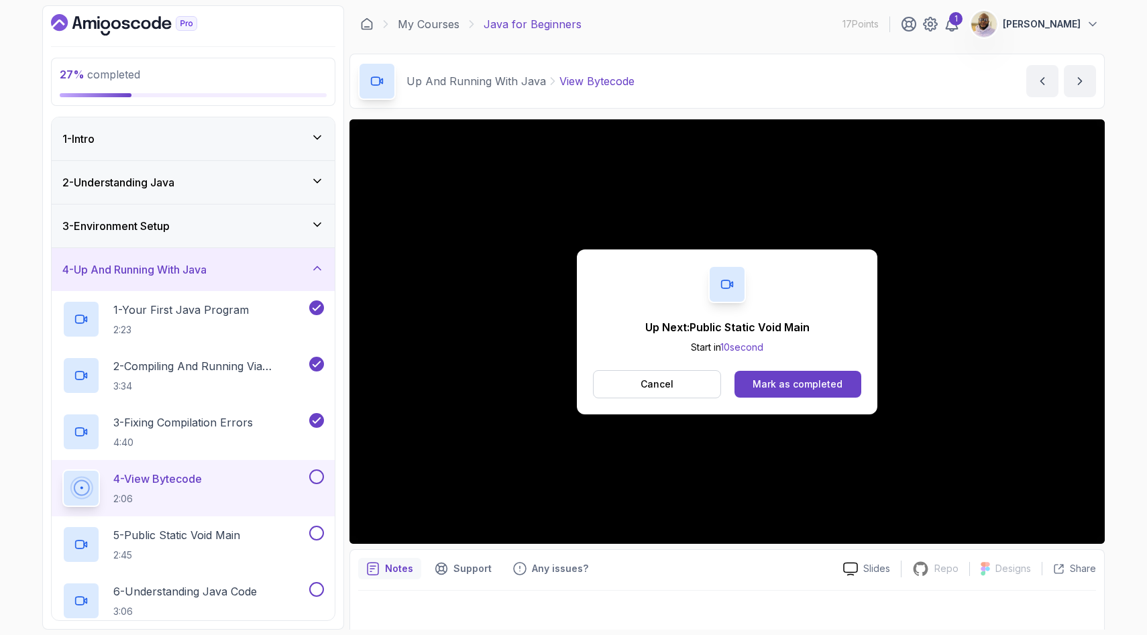
click at [431, 278] on div "Up Next: Public Static Void Main Start in 10 second Cancel Mark as completed" at bounding box center [726, 331] width 755 height 424
click at [800, 386] on div "Mark as completed" at bounding box center [797, 384] width 90 height 13
